Goal: Task Accomplishment & Management: Manage account settings

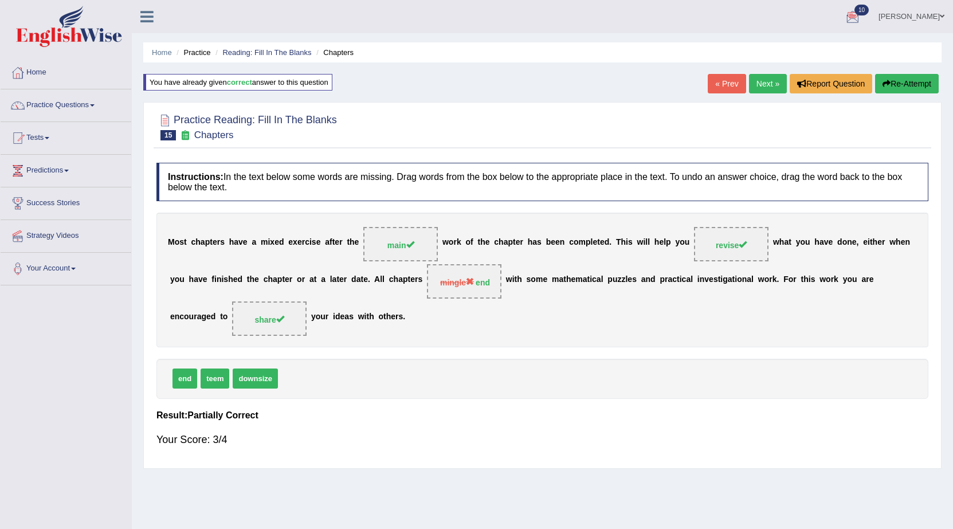
drag, startPoint x: 928, startPoint y: 14, endPoint x: 882, endPoint y: 60, distance: 64.8
click at [927, 13] on link "Shila Das" at bounding box center [911, 15] width 83 height 30
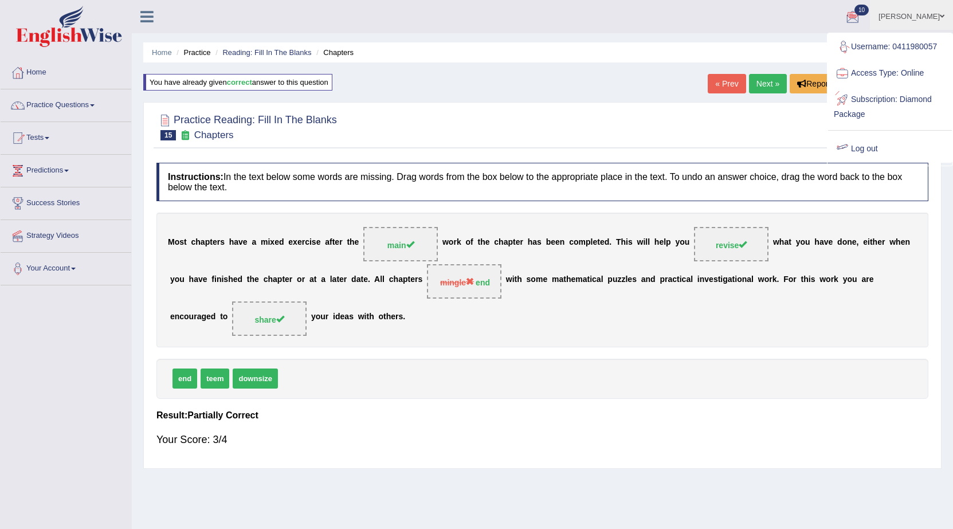
click at [871, 147] on link "Log out" at bounding box center [890, 149] width 124 height 26
